Goal: Communication & Community: Share content

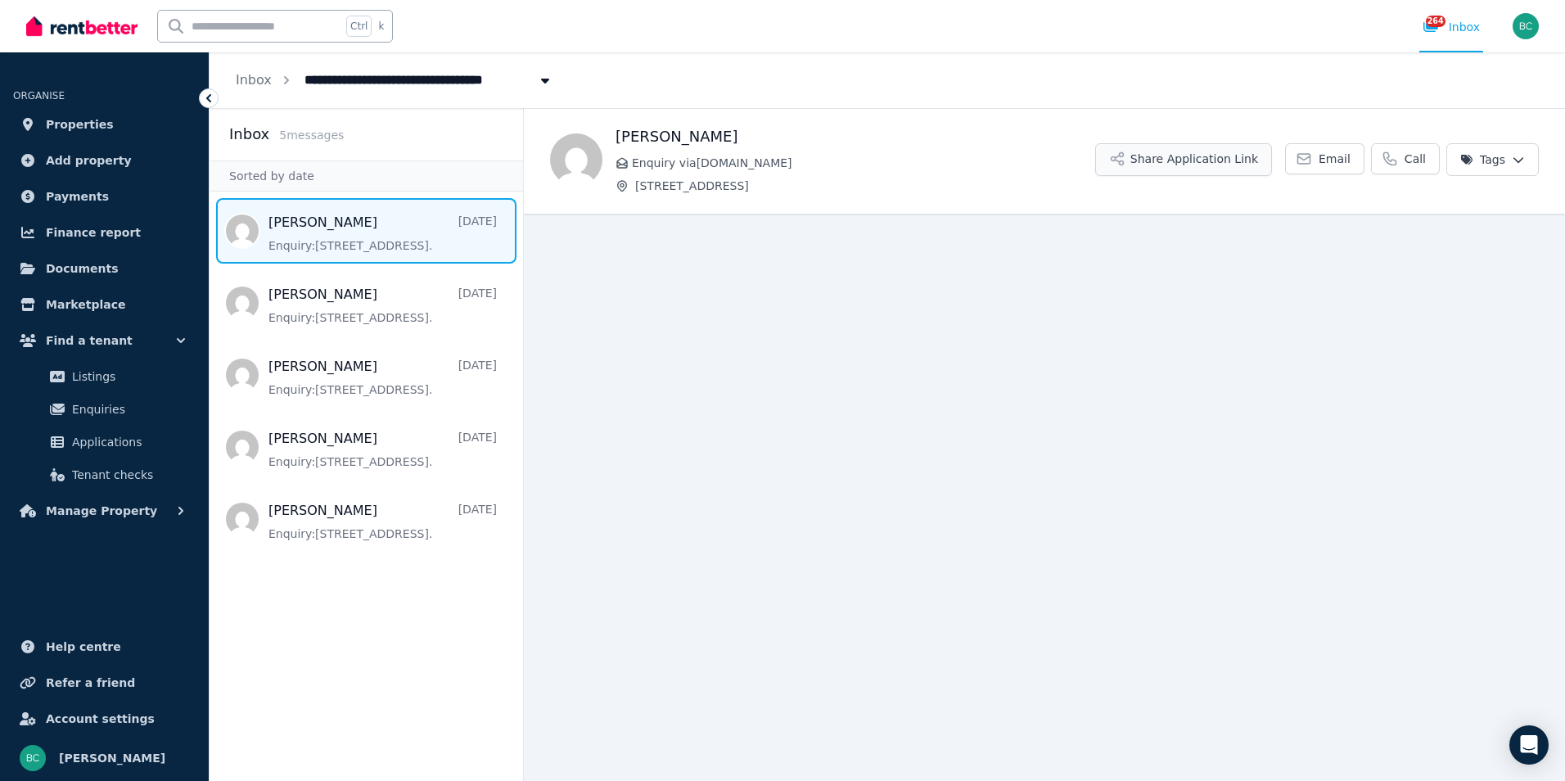
click at [1185, 163] on button "Share Application Link" at bounding box center [1183, 159] width 177 height 33
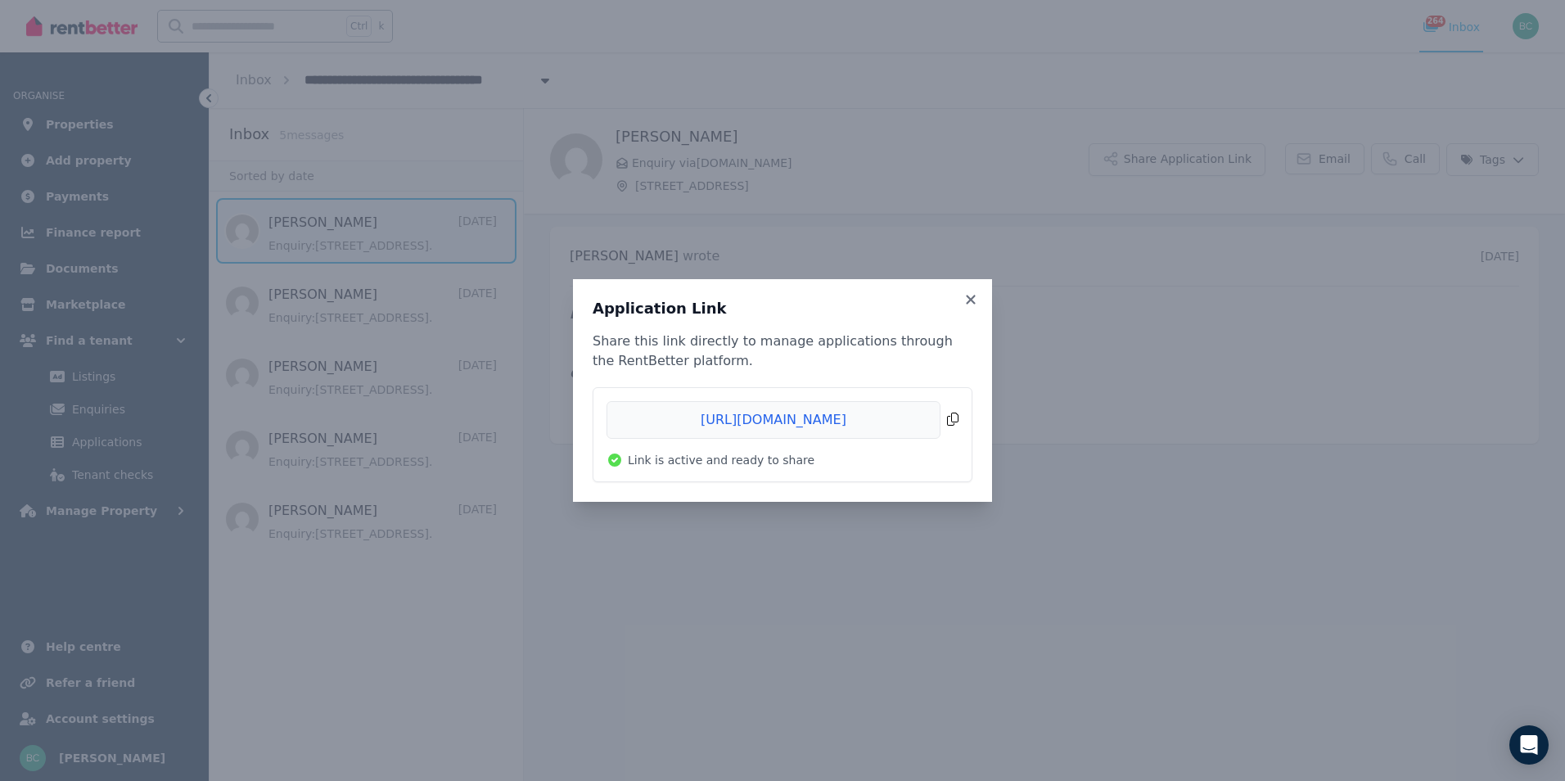
click at [738, 421] on span "Copied!" at bounding box center [783, 420] width 352 height 38
click at [972, 300] on icon at bounding box center [970, 299] width 9 height 9
